Goal: Task Accomplishment & Management: Manage account settings

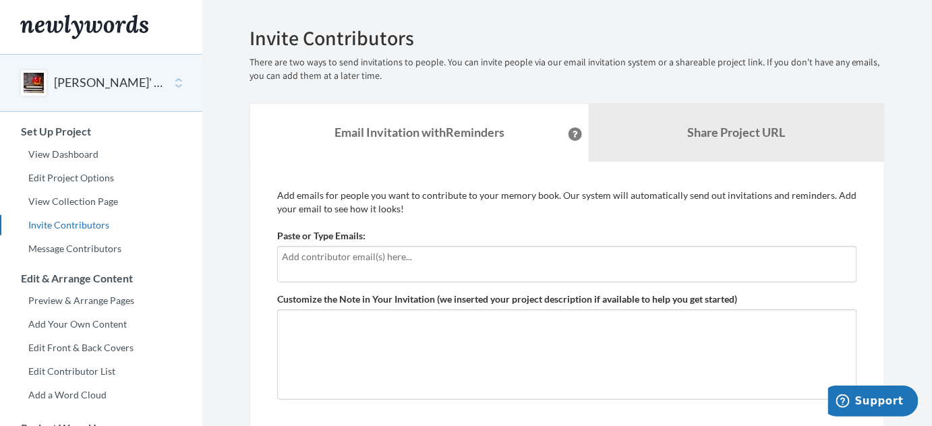
click at [462, 254] on input "text" at bounding box center [567, 256] width 570 height 15
click at [636, 80] on p "There are two ways to send invitations to people. You can invite people via our…" at bounding box center [566, 69] width 635 height 27
click at [98, 249] on link "Message Contributors" at bounding box center [101, 249] width 202 height 20
click at [177, 82] on div "[PERSON_NAME]' 90th Photo Album" at bounding box center [101, 83] width 202 height 58
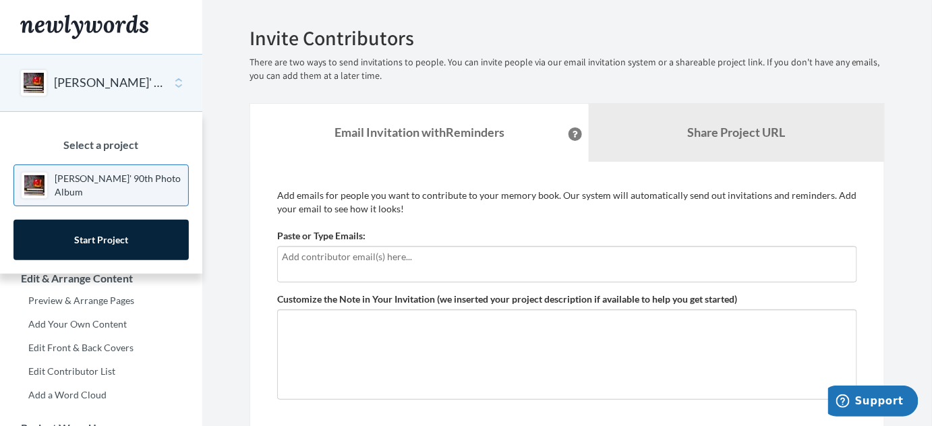
click at [177, 80] on div "[PERSON_NAME]' 90th Photo Album" at bounding box center [101, 83] width 202 height 58
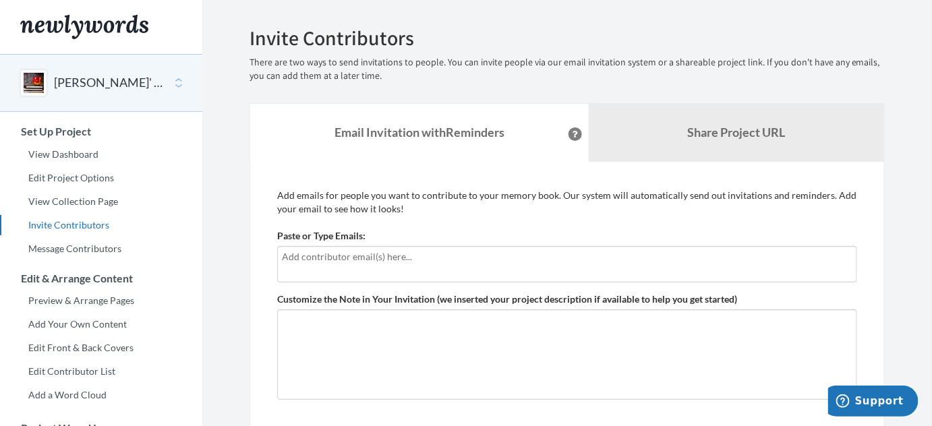
click at [177, 80] on div "[PERSON_NAME]' 90th Photo Album" at bounding box center [101, 83] width 202 height 58
